Goal: Communication & Community: Connect with others

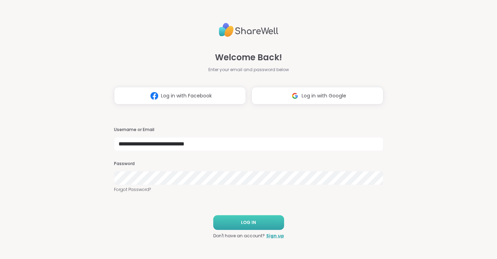
click at [241, 222] on span "LOG IN" at bounding box center [248, 222] width 15 height 6
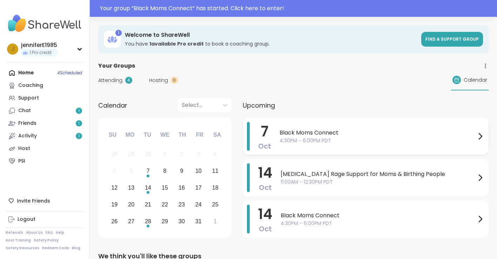
click at [348, 135] on span "Black Moms Connect" at bounding box center [377, 133] width 196 height 8
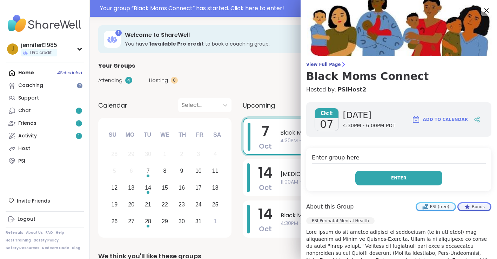
click at [393, 184] on button "Enter" at bounding box center [398, 178] width 87 height 15
click at [387, 180] on button "Enter" at bounding box center [398, 178] width 87 height 15
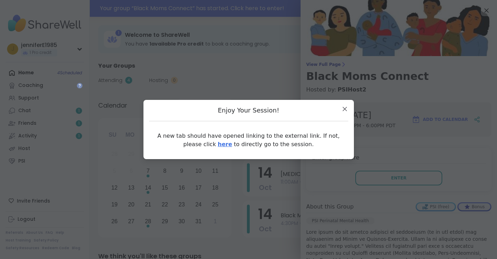
click at [218, 145] on link "here" at bounding box center [225, 144] width 14 height 7
